Goal: Find specific page/section

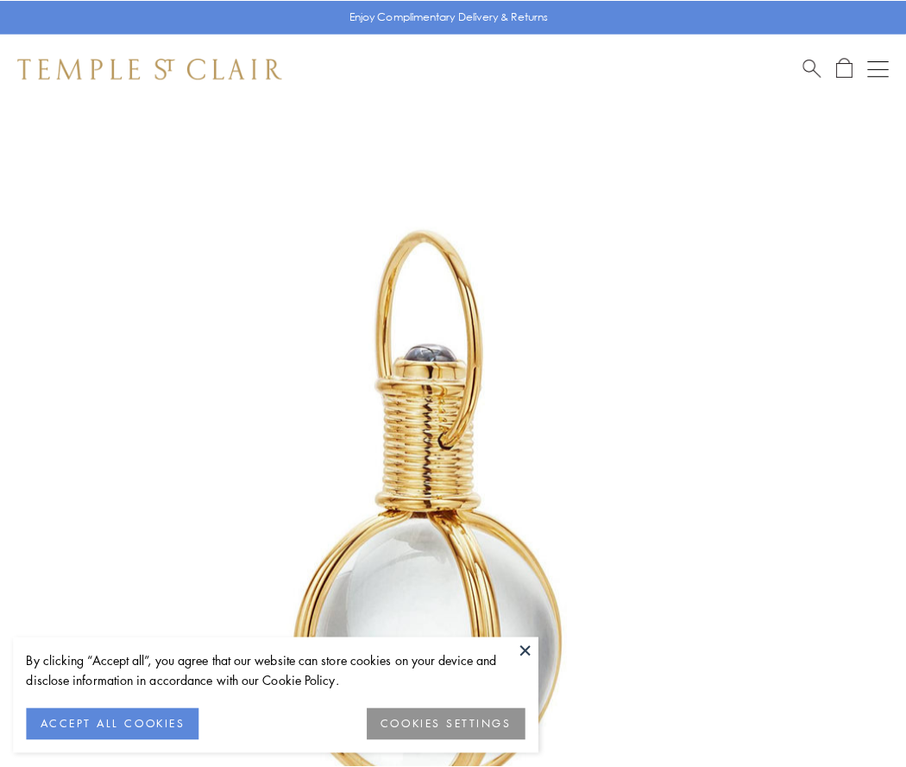
scroll to position [451, 0]
